Goal: Check status

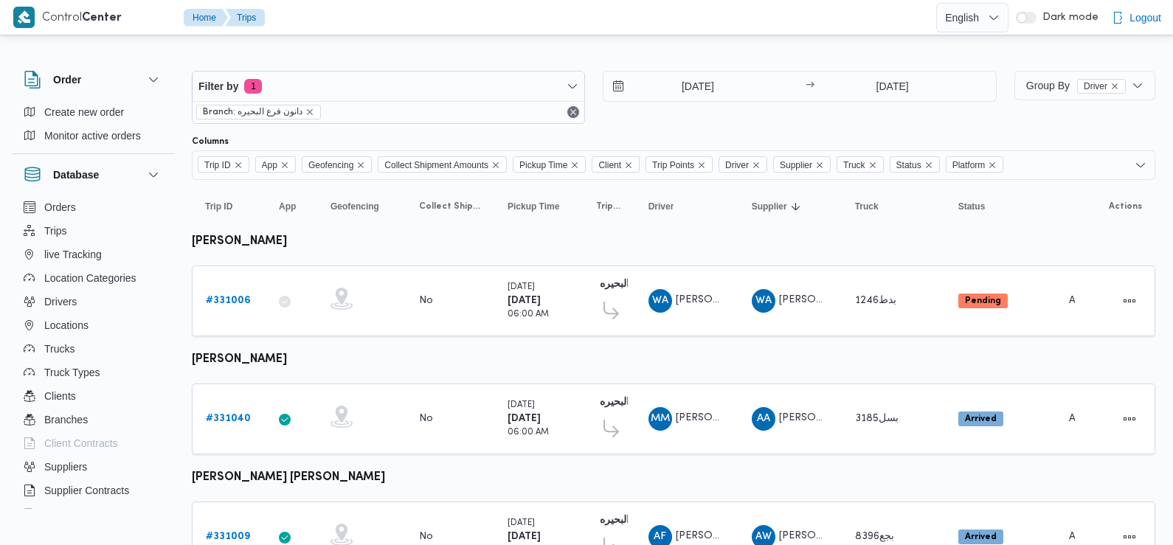
drag, startPoint x: 0, startPoint y: 0, endPoint x: 494, endPoint y: 49, distance: 496.1
click at [494, 49] on div at bounding box center [674, 59] width 964 height 24
click at [664, 83] on input "[DATE]" at bounding box center [688, 87] width 168 height 30
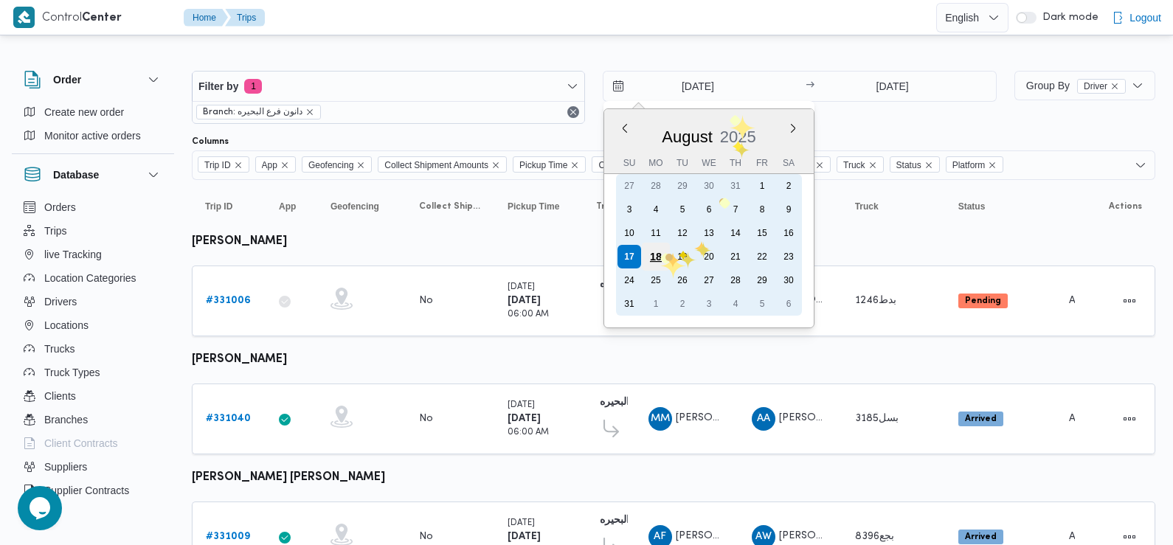
click at [659, 253] on div "18" at bounding box center [656, 257] width 28 height 28
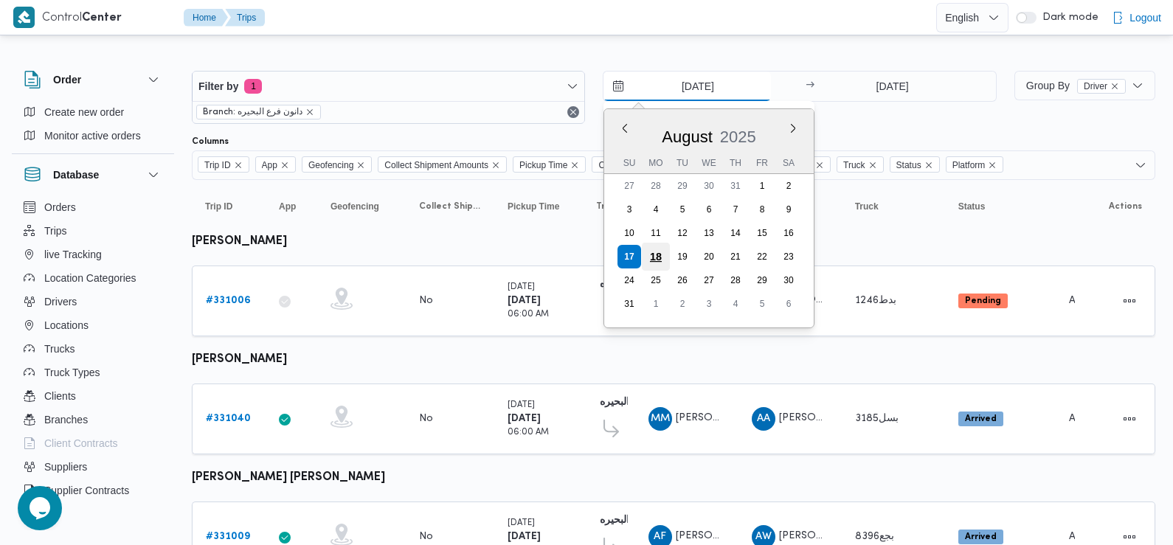
type input "[DATE]"
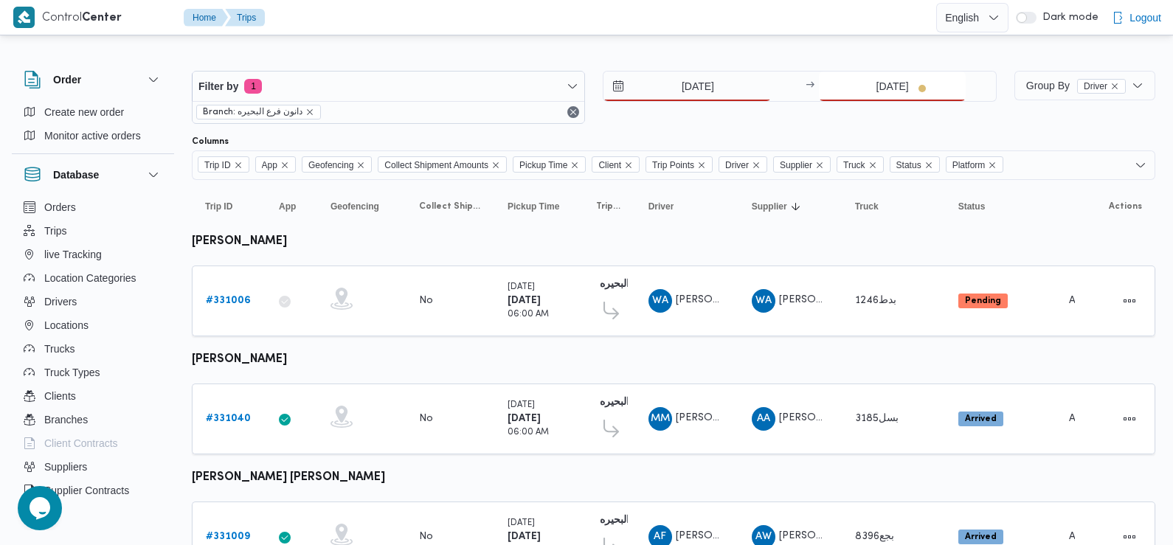
click at [919, 83] on input "[DATE]" at bounding box center [892, 87] width 147 height 30
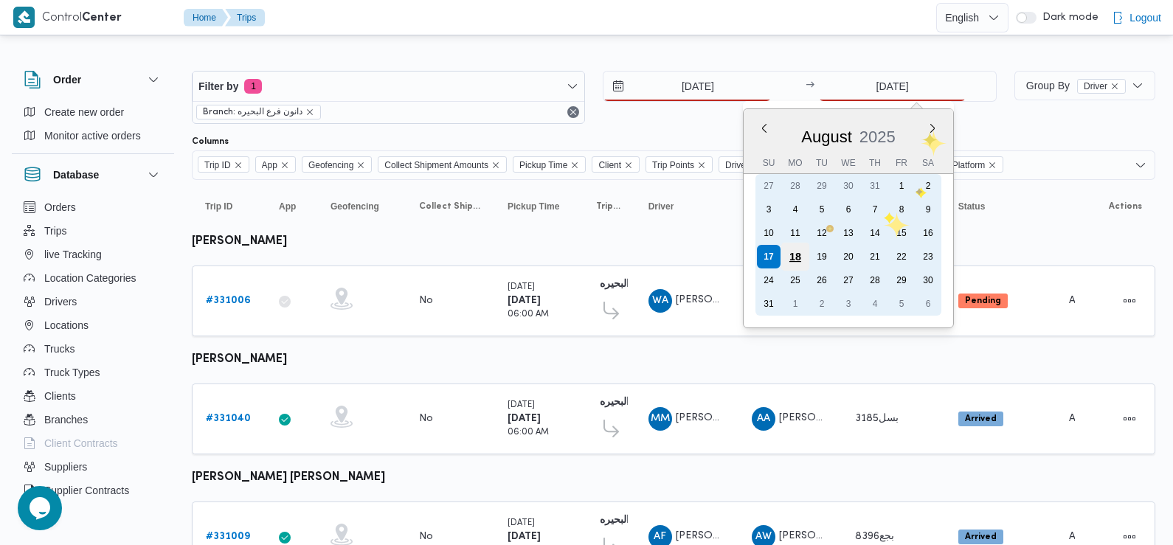
click at [793, 256] on div "18" at bounding box center [795, 257] width 28 height 28
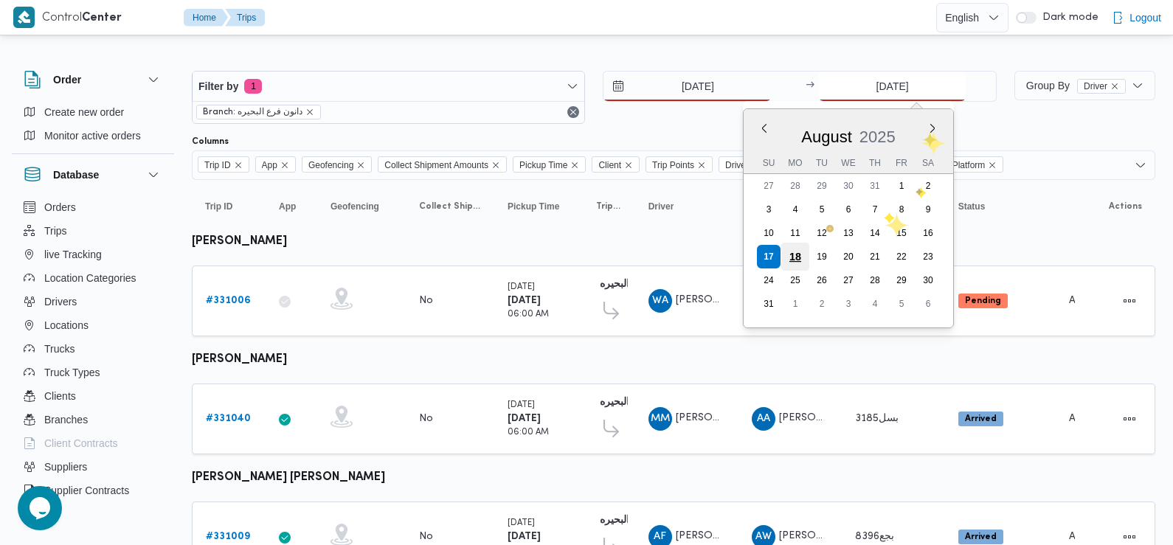
type input "[DATE]"
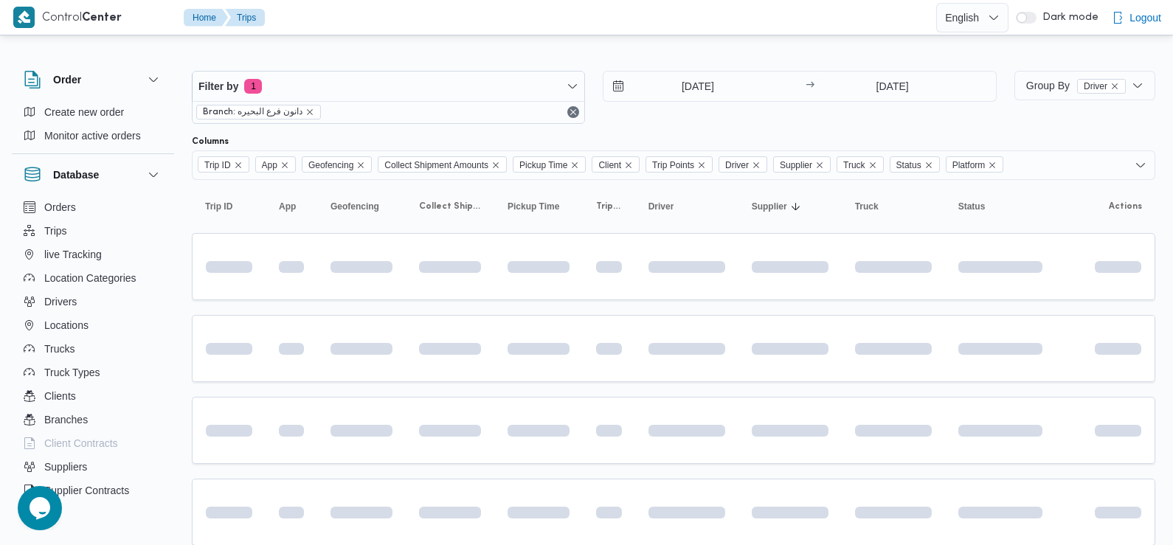
click at [646, 105] on div "[DATE] → [DATE]" at bounding box center [799, 97] width 393 height 53
